Goal: Information Seeking & Learning: Find specific fact

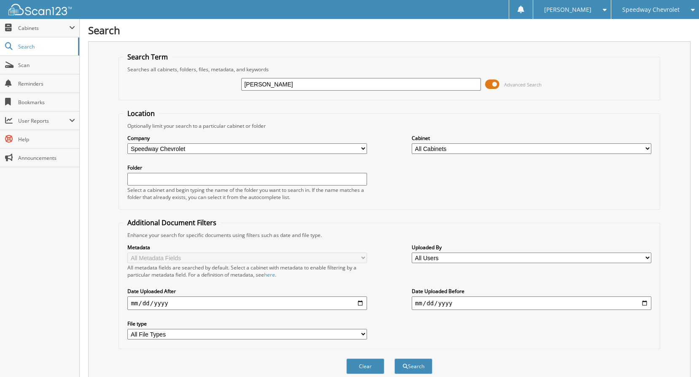
type input "[PERSON_NAME]"
click at [395, 359] on button "Search" at bounding box center [414, 367] width 38 height 16
type input "ray,"
click at [395, 359] on button "Search" at bounding box center [414, 367] width 38 height 16
click at [263, 86] on input "ray," at bounding box center [361, 84] width 240 height 13
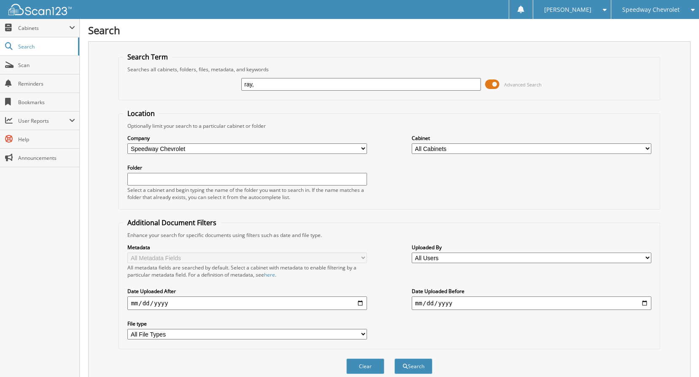
click at [276, 87] on input "ray," at bounding box center [361, 84] width 240 height 13
type input "[PERSON_NAME]"
click at [395, 359] on button "Search" at bounding box center [414, 367] width 38 height 16
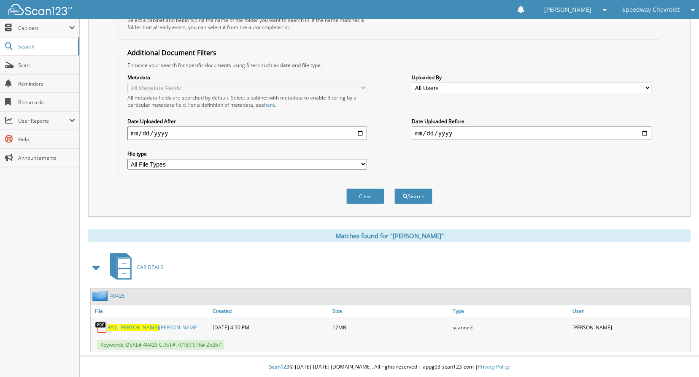
scroll to position [171, 0]
click at [142, 329] on link "[PERSON_NAME]" at bounding box center [153, 327] width 91 height 7
